Goal: Check status

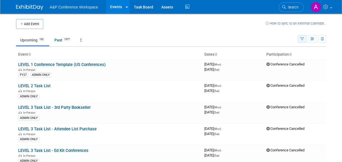
click at [303, 39] on icon "button" at bounding box center [303, 39] width 4 height 4
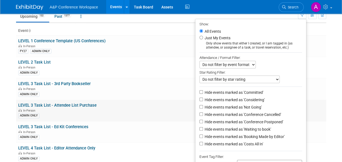
scroll to position [24, 0]
click at [28, 46] on span "In-Person" at bounding box center [30, 46] width 14 height 4
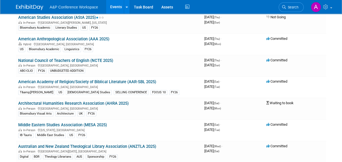
scroll to position [2093, 0]
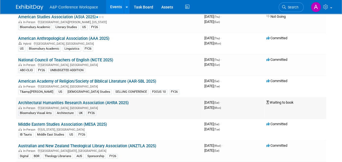
click at [282, 100] on span "Waiting to book" at bounding box center [280, 102] width 27 height 4
click at [280, 100] on span "Waiting to book" at bounding box center [280, 102] width 27 height 4
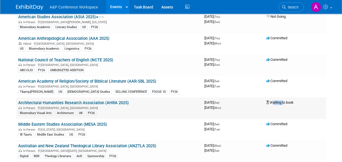
click at [280, 100] on span "Waiting to book" at bounding box center [280, 102] width 27 height 4
